Goal: Contribute content: Add original content to the website for others to see

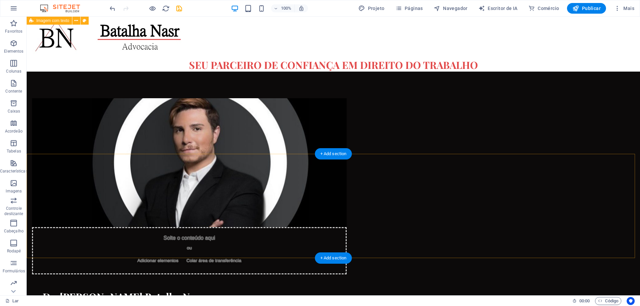
click at [331, 154] on div "+ Add section" at bounding box center [333, 153] width 37 height 11
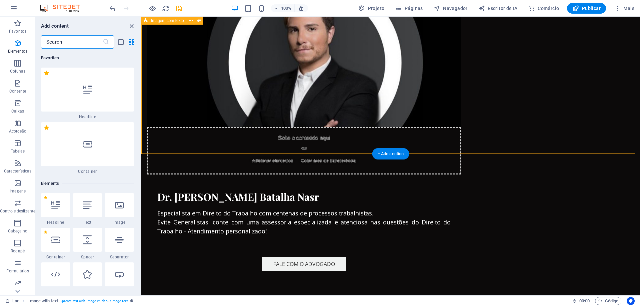
scroll to position [100, 0]
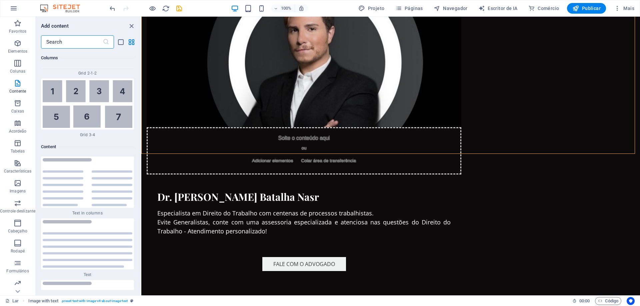
click at [68, 44] on input "text" at bounding box center [72, 41] width 62 height 13
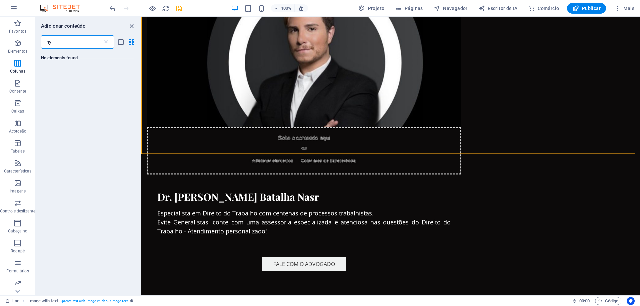
scroll to position [0, 0]
type input "html"
click at [49, 84] on div at bounding box center [55, 80] width 29 height 24
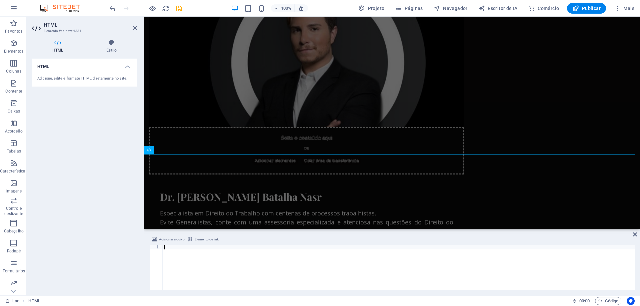
click at [170, 247] on div at bounding box center [399, 272] width 472 height 55
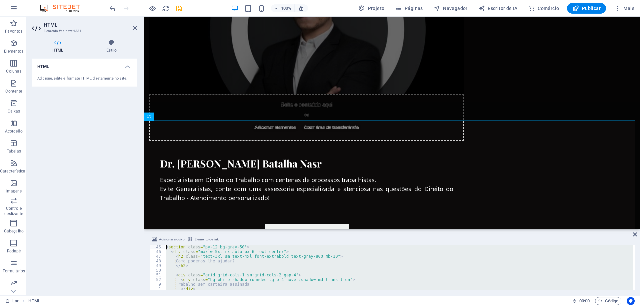
drag, startPoint x: 192, startPoint y: 283, endPoint x: 140, endPoint y: 161, distance: 132.7
click at [140, 161] on div "HTML Elemento #ed-new-4331 HTML Estilo HTML Adicione, edite e formate HTML dire…" at bounding box center [333, 156] width 613 height 279
type textarea "<section class="py-12 bg-gray-50"> <div class="max-w-5xl mx-auto px-6 text-cent…"
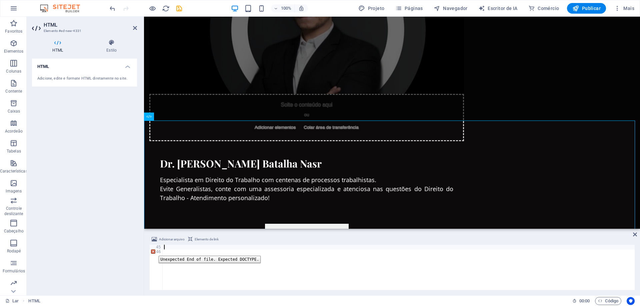
click at [154, 251] on div "46" at bounding box center [156, 252] width 13 height 5
click at [153, 247] on div "45" at bounding box center [156, 247] width 13 height 5
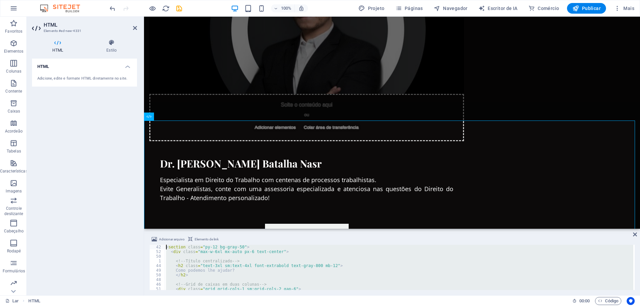
drag, startPoint x: 192, startPoint y: 279, endPoint x: 122, endPoint y: 97, distance: 194.8
click at [122, 97] on div "HTML Elemento #ed-new-4331 HTML Estilo HTML Adicione, edite e formate HTML dire…" at bounding box center [333, 156] width 613 height 279
type textarea "<section class="py-12 bg-gray-50"> <div class="max-w-6xl mx-auto px-6 text-cent…"
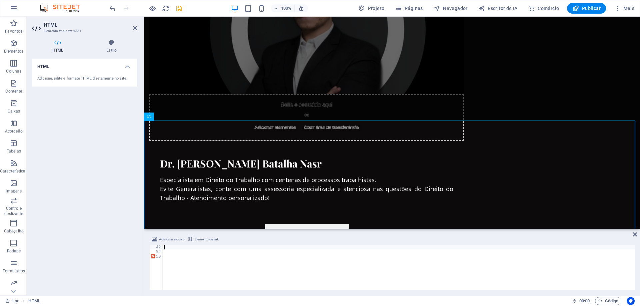
paste textarea "</script>"
type textarea "</script>"
